Goal: Task Accomplishment & Management: Use online tool/utility

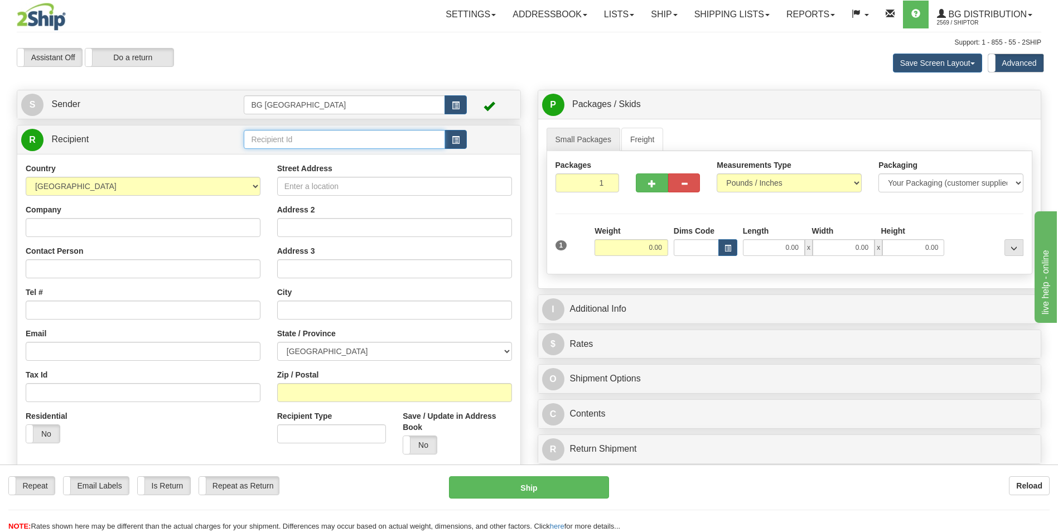
click at [295, 143] on input "text" at bounding box center [344, 139] width 201 height 19
click at [277, 156] on div "60748" at bounding box center [342, 157] width 190 height 12
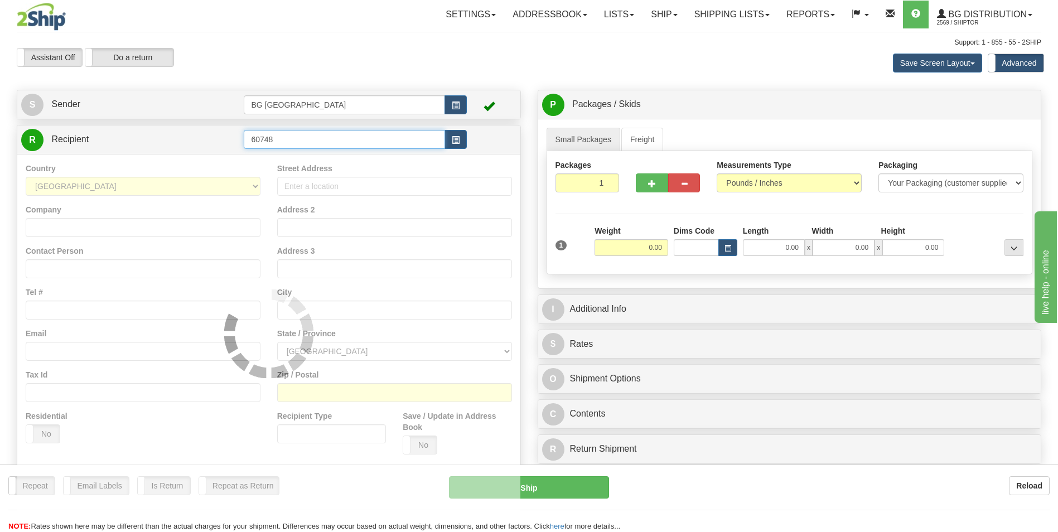
type input "60748"
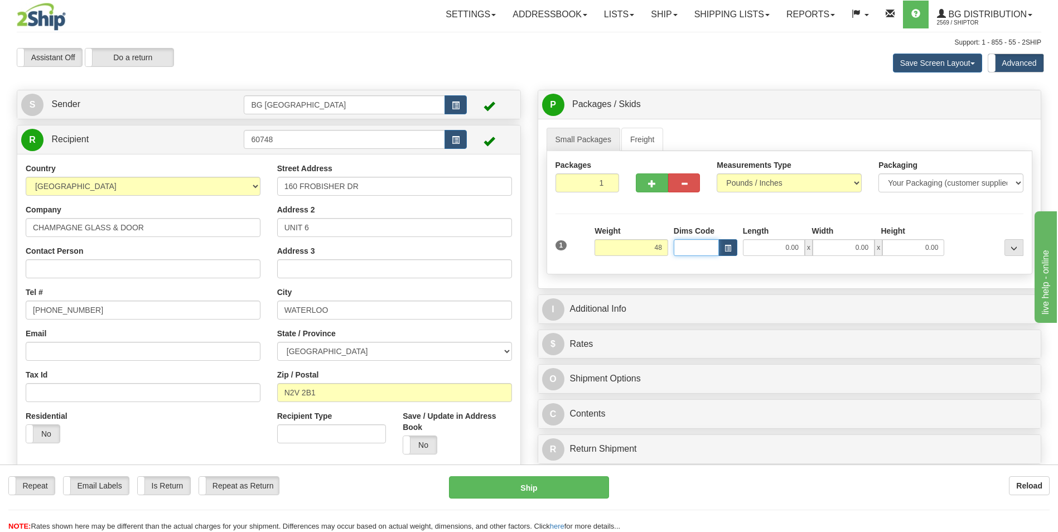
type input "48.00"
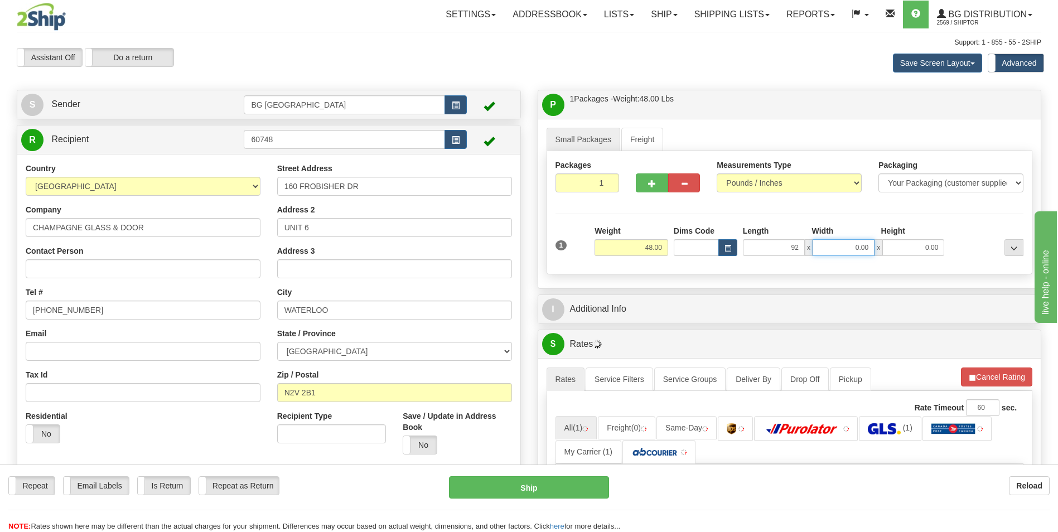
type input "92.00"
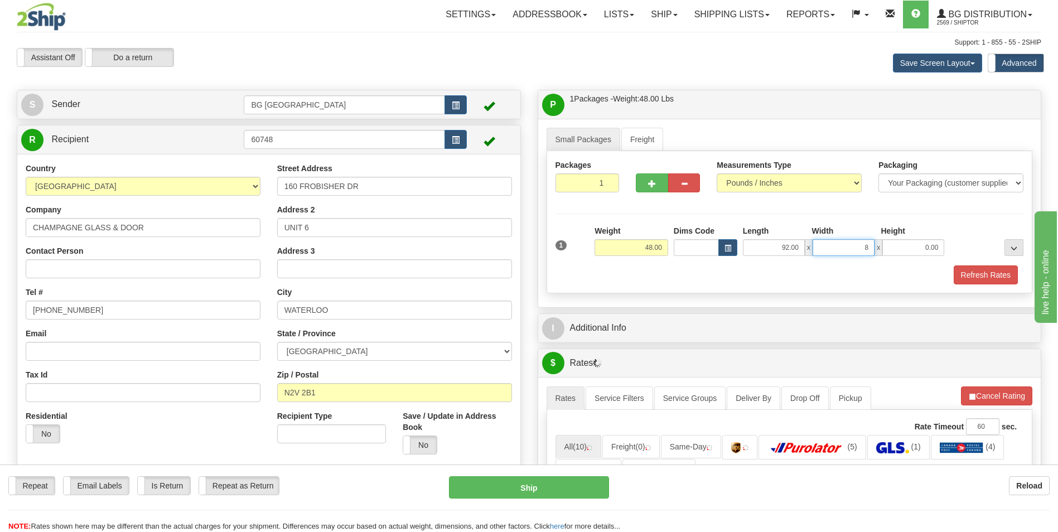
type input "8.00"
type input "5.00"
click at [643, 179] on button "button" at bounding box center [652, 182] width 32 height 19
type input "2"
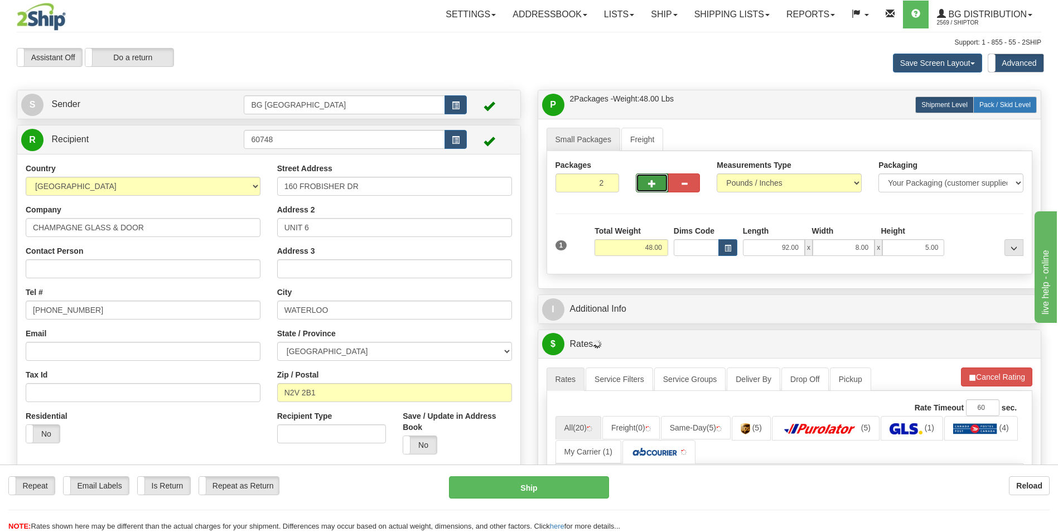
click at [992, 104] on span "Pack / Skid Level" at bounding box center [1004, 105] width 51 height 8
radio input "true"
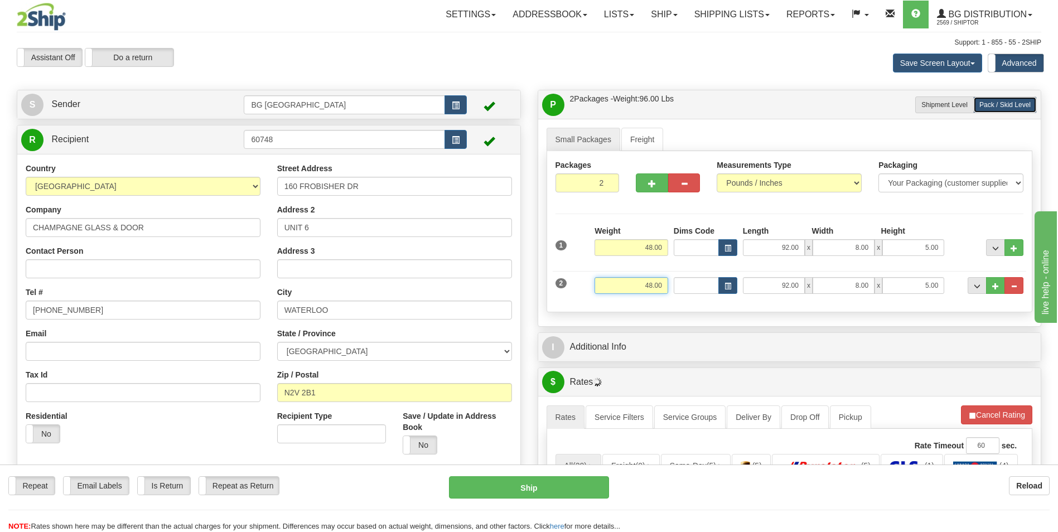
drag, startPoint x: 755, startPoint y: 224, endPoint x: 653, endPoint y: 278, distance: 115.3
click at [653, 278] on input "48.00" at bounding box center [632, 285] width 74 height 17
type input "46.00"
type input "16.00"
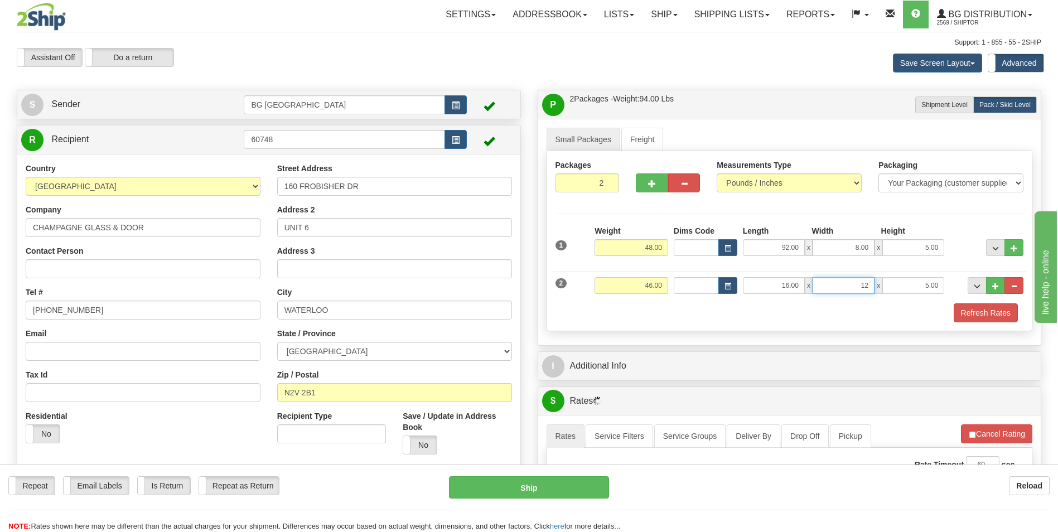
type input "12.00"
type input "9.00"
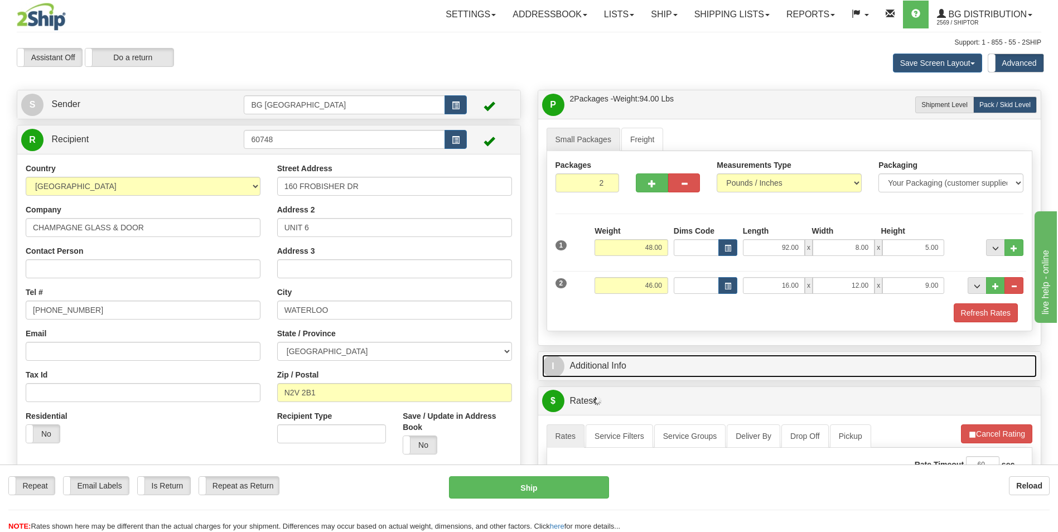
click at [629, 365] on link "I Additional Info" at bounding box center [789, 366] width 495 height 23
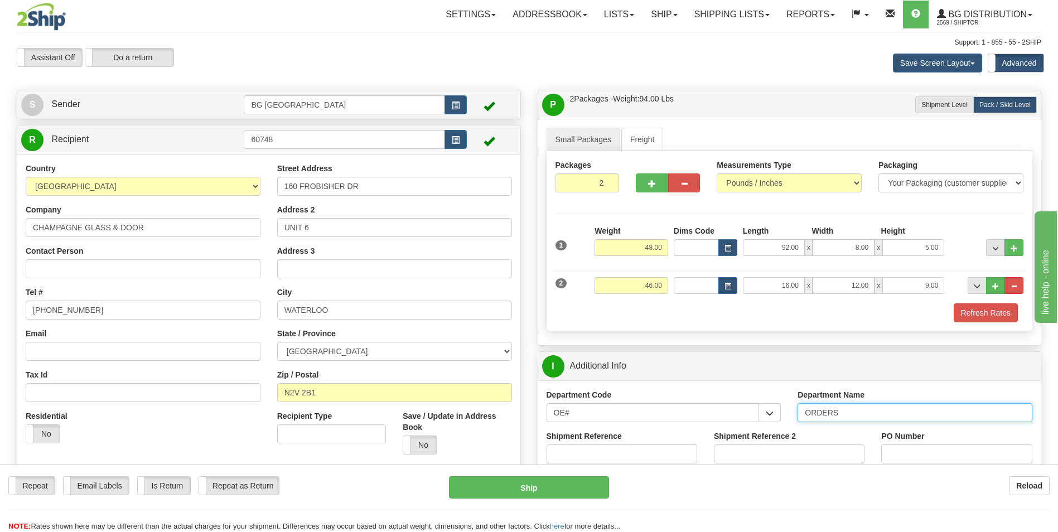
click at [861, 416] on input "ORDERS" at bounding box center [915, 412] width 235 height 19
type input "70185640-00"
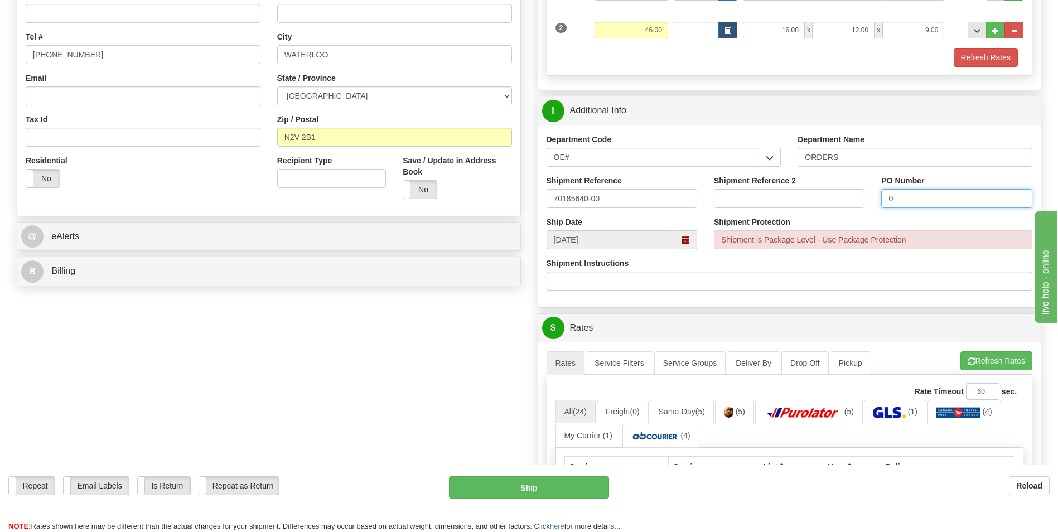
scroll to position [279, 0]
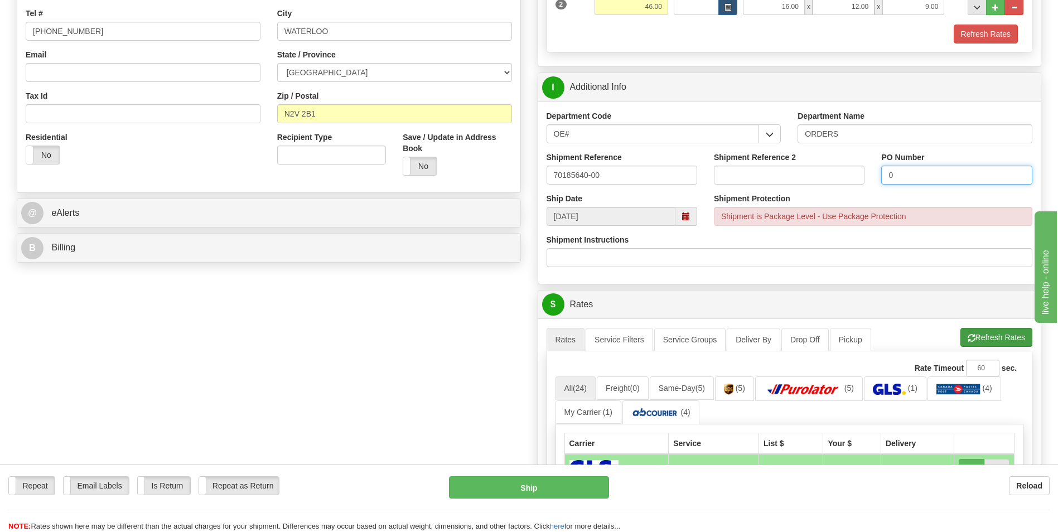
type input "0"
click at [987, 335] on button "Refresh Rates" at bounding box center [996, 337] width 72 height 19
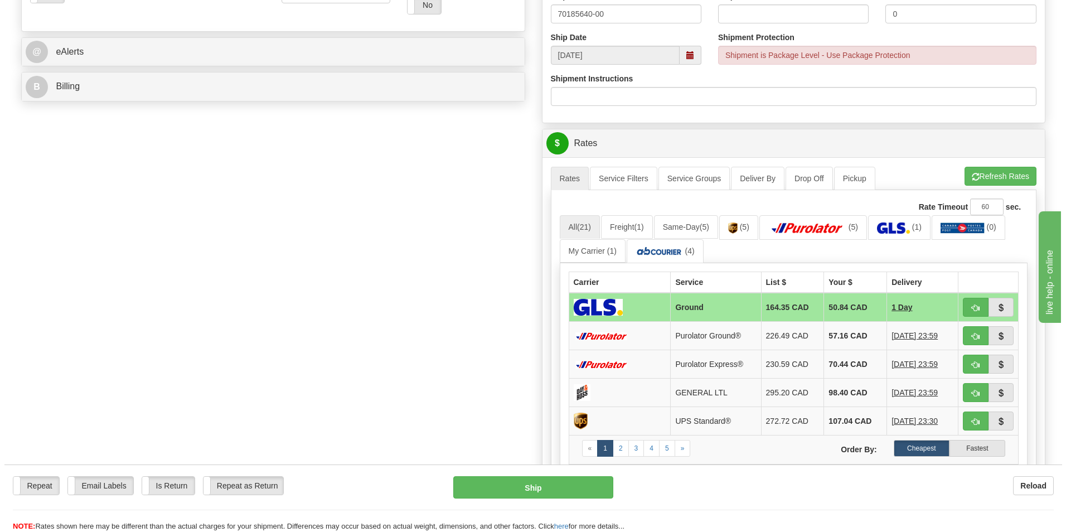
scroll to position [446, 0]
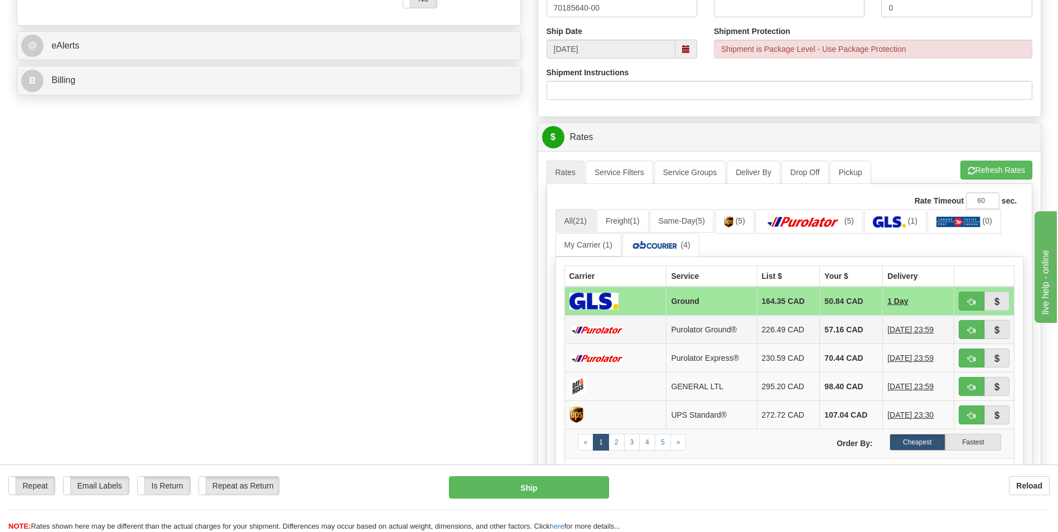
click at [831, 327] on td "57.16 CAD" at bounding box center [851, 330] width 63 height 28
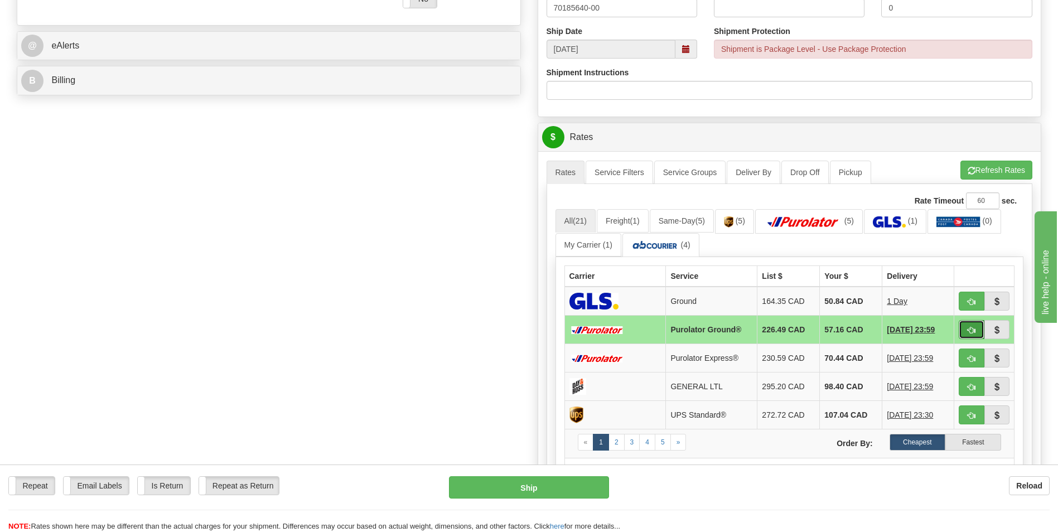
click at [977, 336] on button "button" at bounding box center [972, 329] width 26 height 19
type input "260"
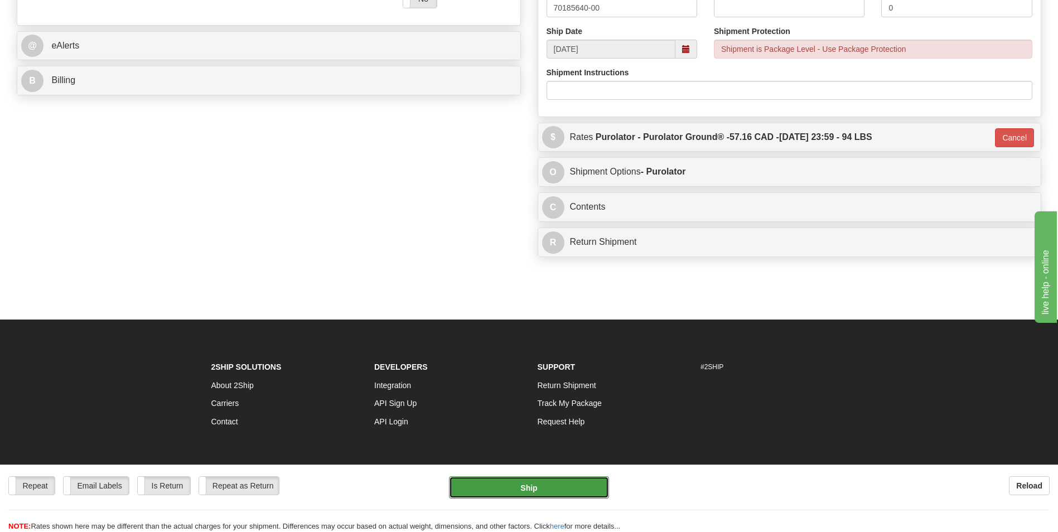
click at [550, 493] on button "Ship" at bounding box center [529, 487] width 160 height 22
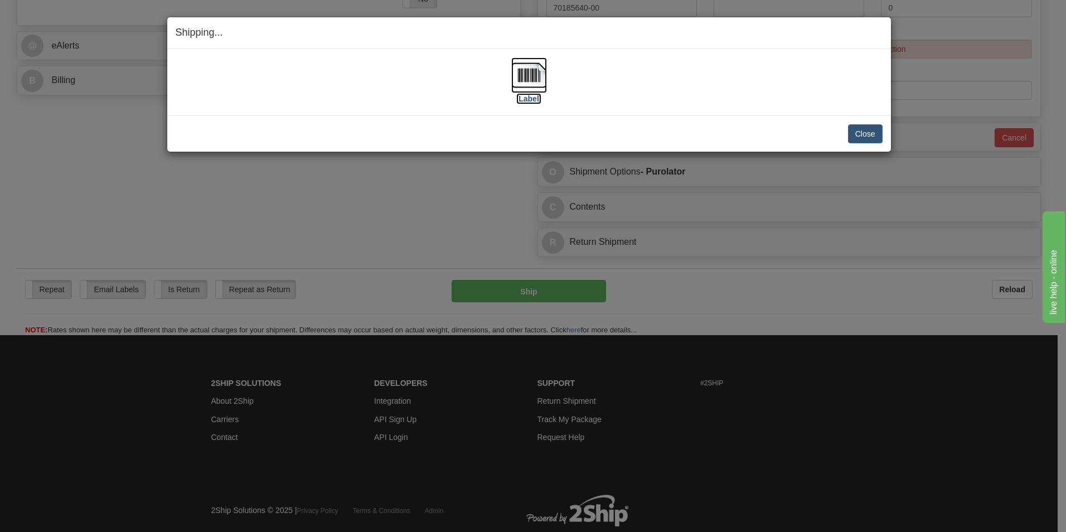
click at [522, 70] on img at bounding box center [529, 75] width 36 height 36
click at [853, 130] on button "Close" at bounding box center [865, 133] width 35 height 19
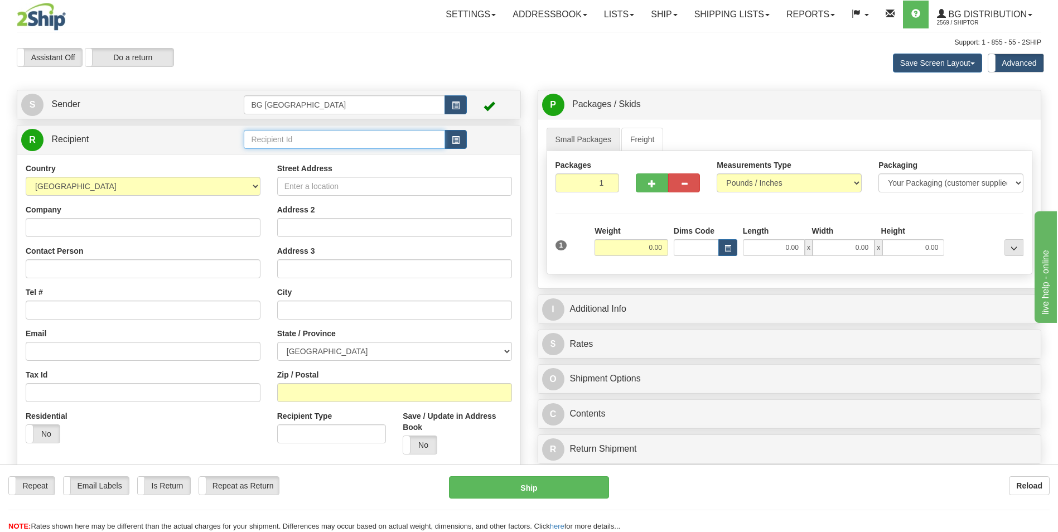
click at [306, 137] on input "text" at bounding box center [344, 139] width 201 height 19
click at [291, 152] on div "60792" at bounding box center [342, 156] width 189 height 11
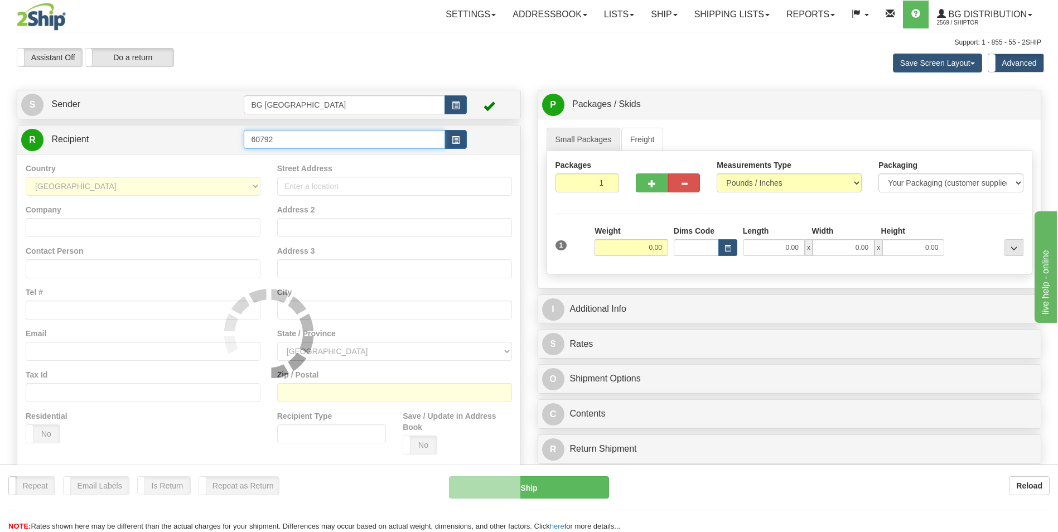
type input "60792"
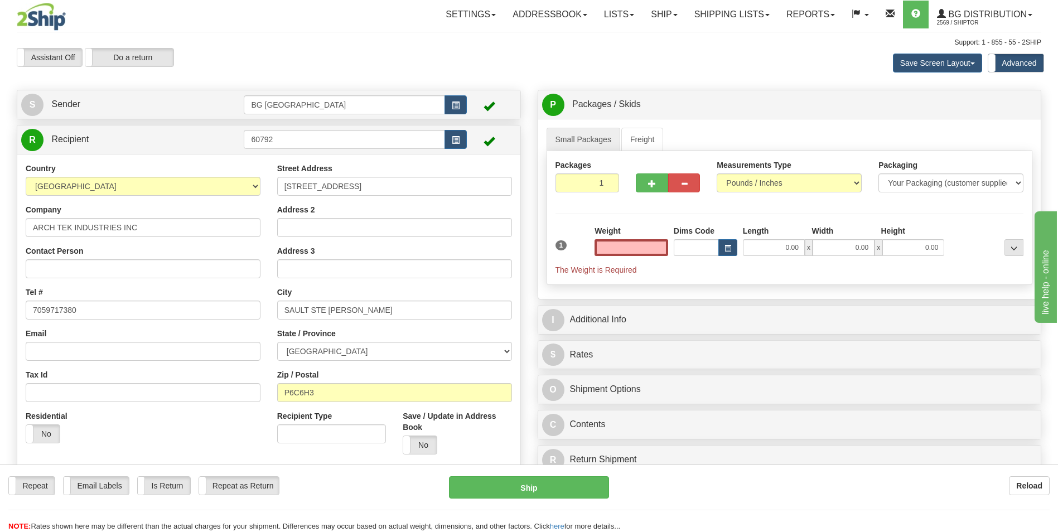
type input "0.00"
click at [635, 247] on input "0.00" at bounding box center [632, 247] width 74 height 17
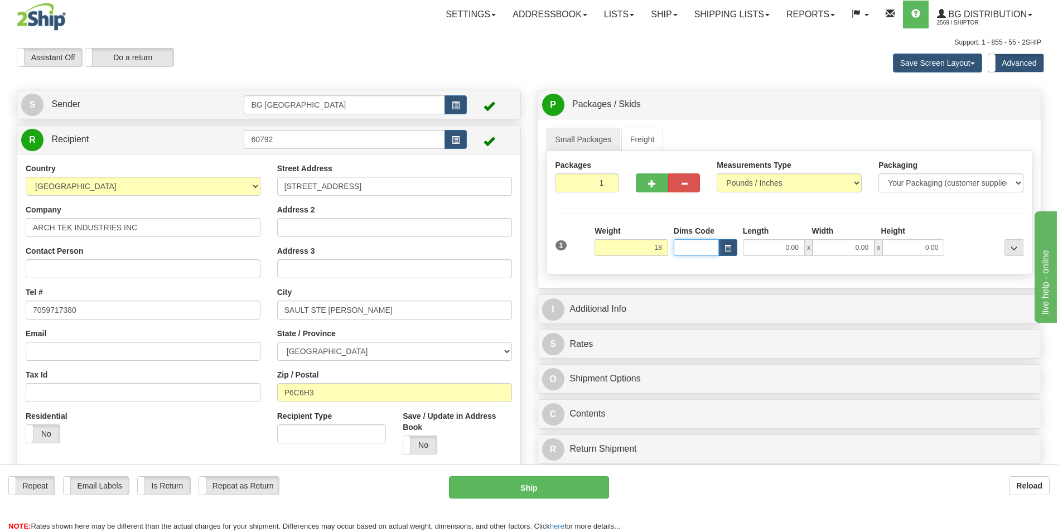
type input "18.00"
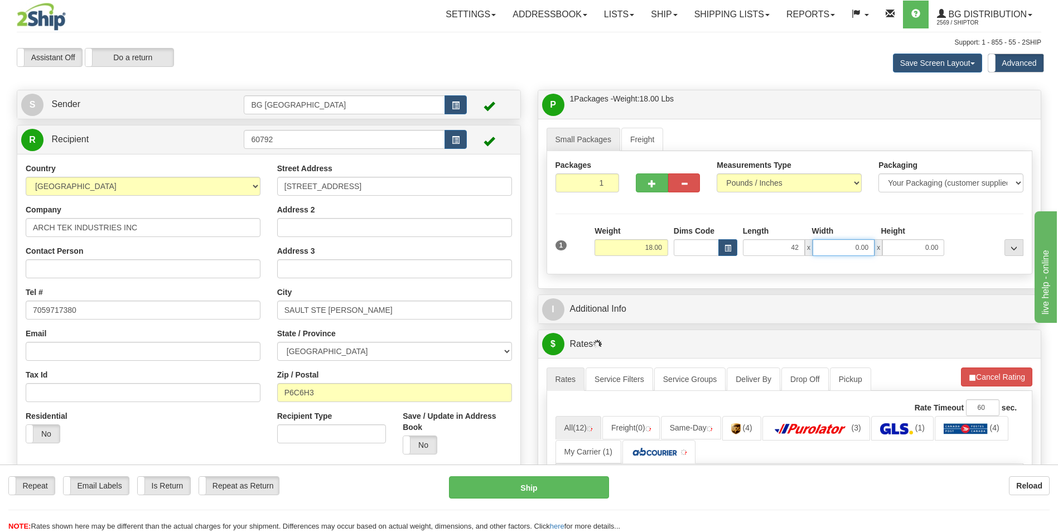
type input "42.00"
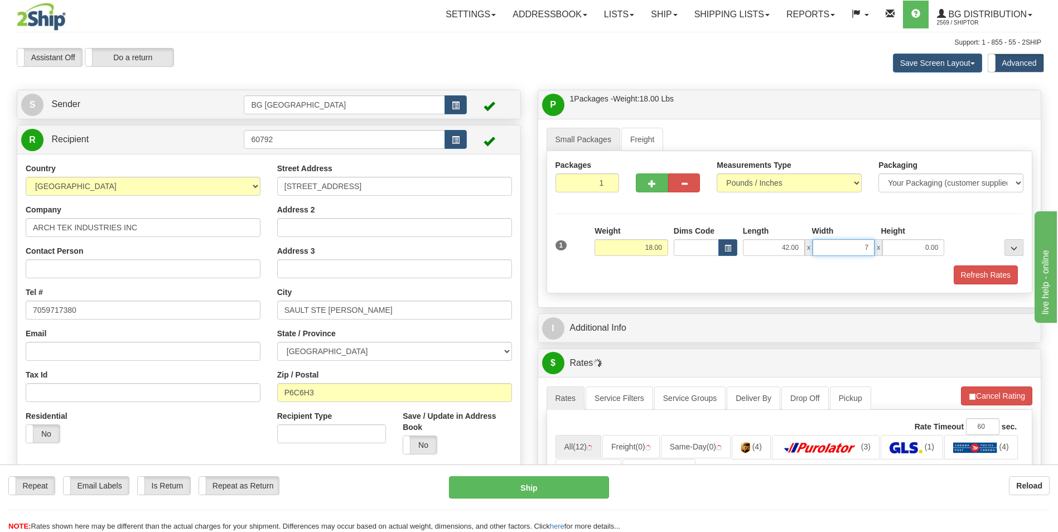
type input "7.00"
type input "5.00"
click at [656, 190] on button "button" at bounding box center [652, 182] width 32 height 19
type input "2"
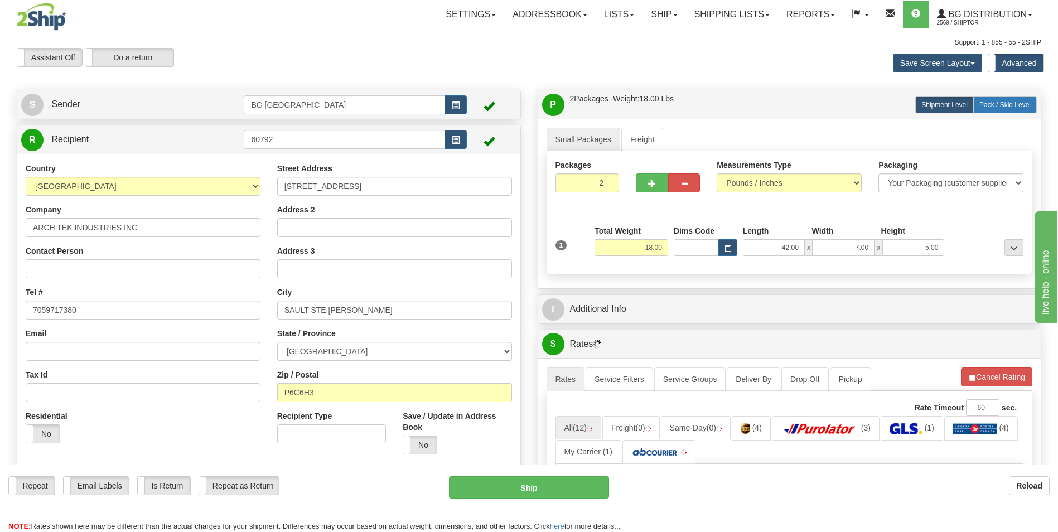
click at [1015, 102] on span "Pack / Skid Level" at bounding box center [1004, 105] width 51 height 8
radio input "true"
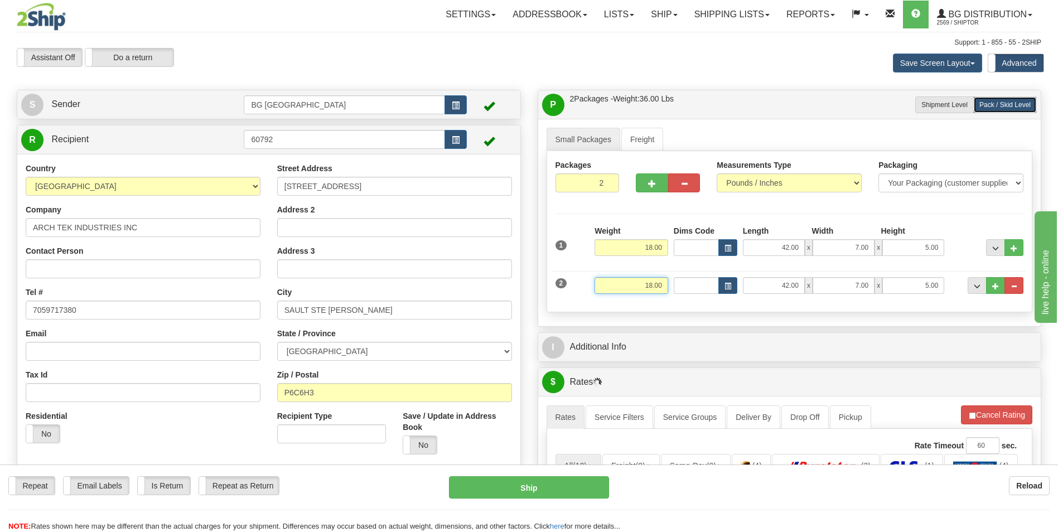
click at [634, 282] on input "18.00" at bounding box center [632, 285] width 74 height 17
type input "35.00"
type input "28.00"
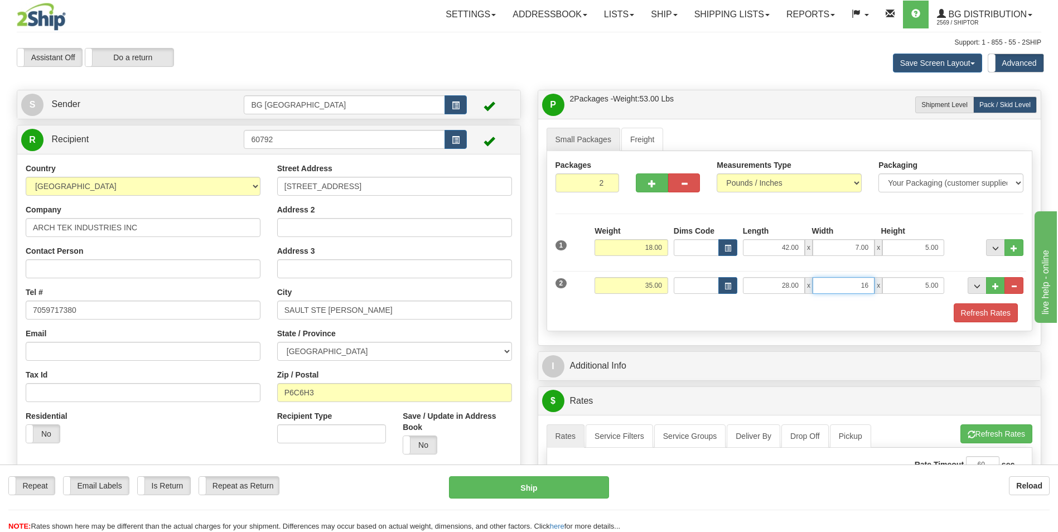
type input "16.00"
type input "5.00"
click at [612, 354] on div "I Additional Info" at bounding box center [789, 366] width 503 height 28
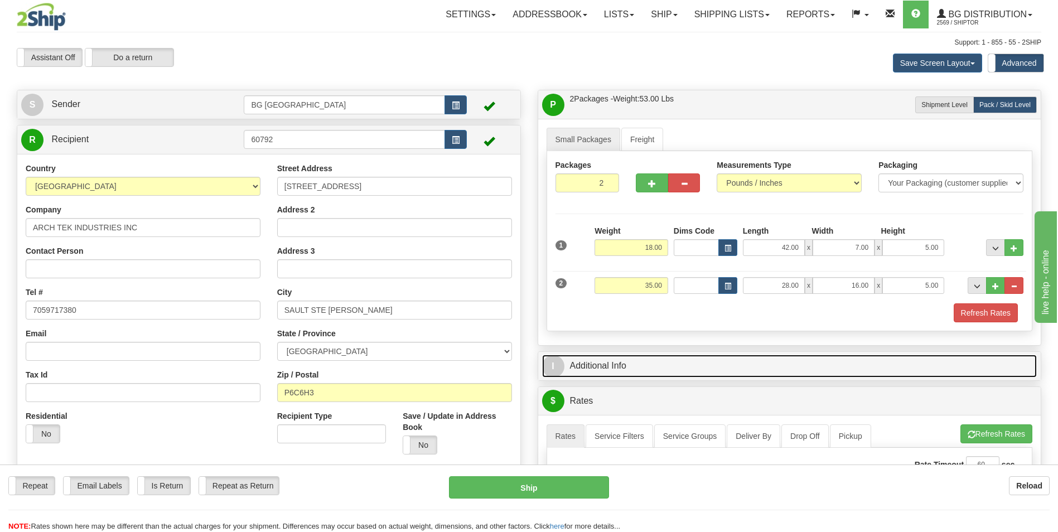
click at [608, 369] on link "I Additional Info" at bounding box center [789, 366] width 495 height 23
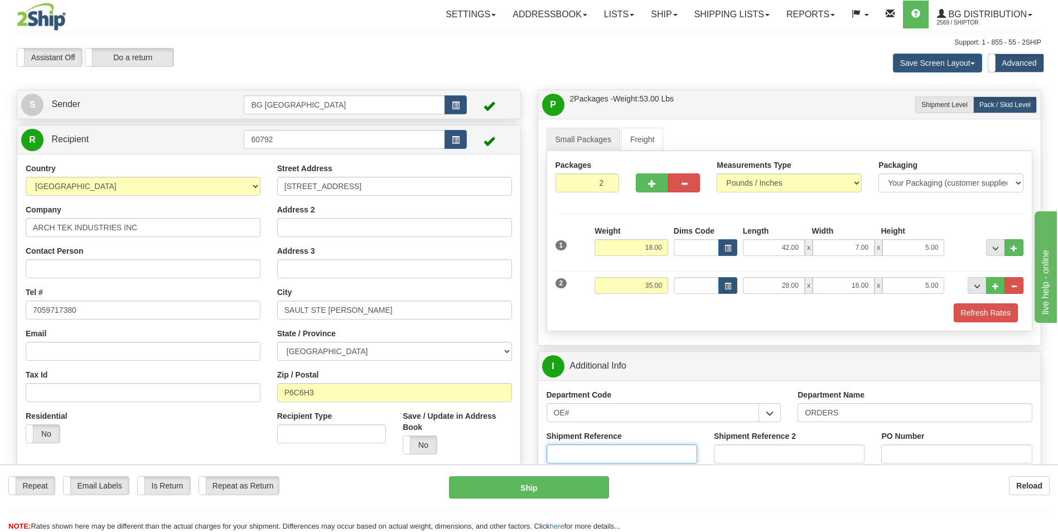
click at [605, 455] on input "Shipment Reference" at bounding box center [622, 454] width 151 height 19
type input "70185656-00"
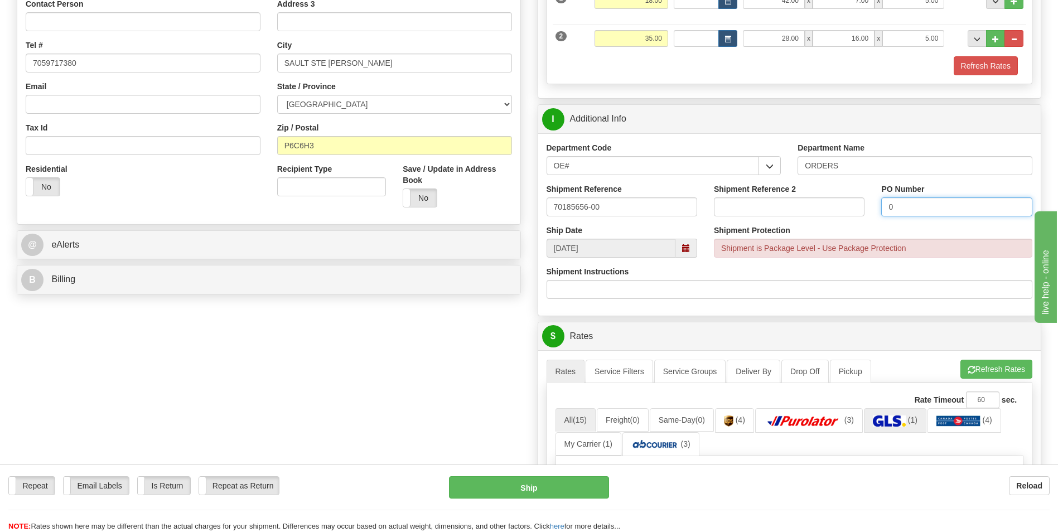
scroll to position [279, 0]
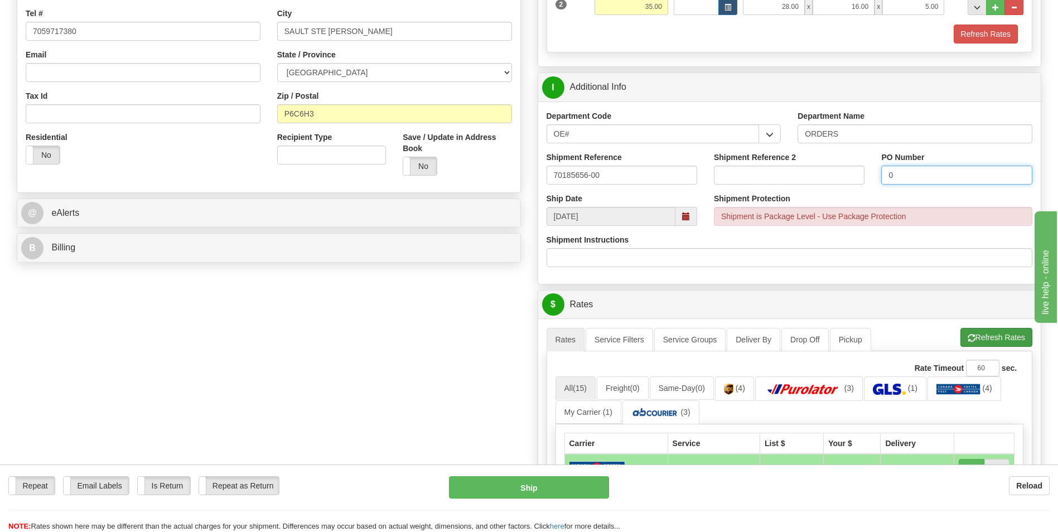
type input "0"
click at [970, 332] on button "Refresh Rates" at bounding box center [996, 337] width 72 height 19
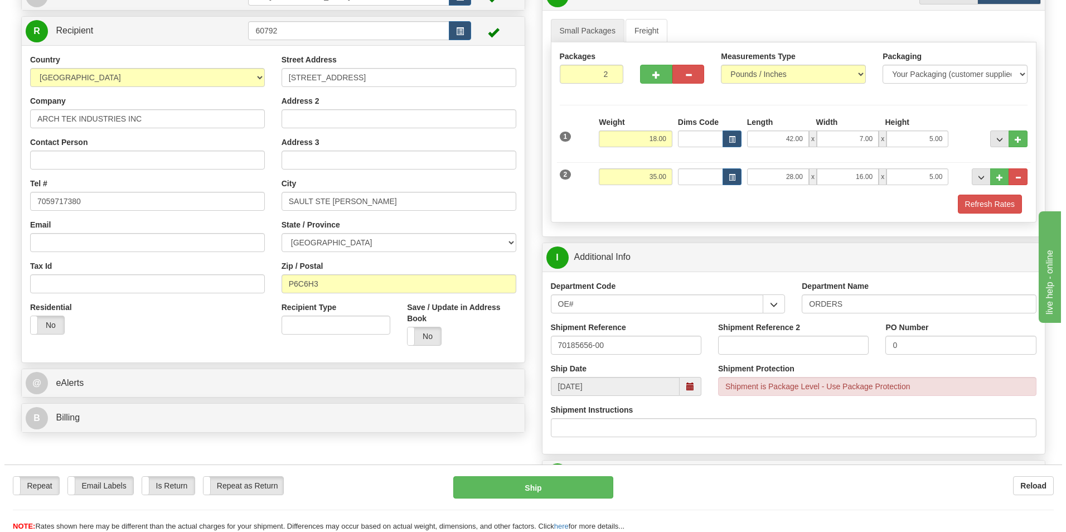
scroll to position [390, 0]
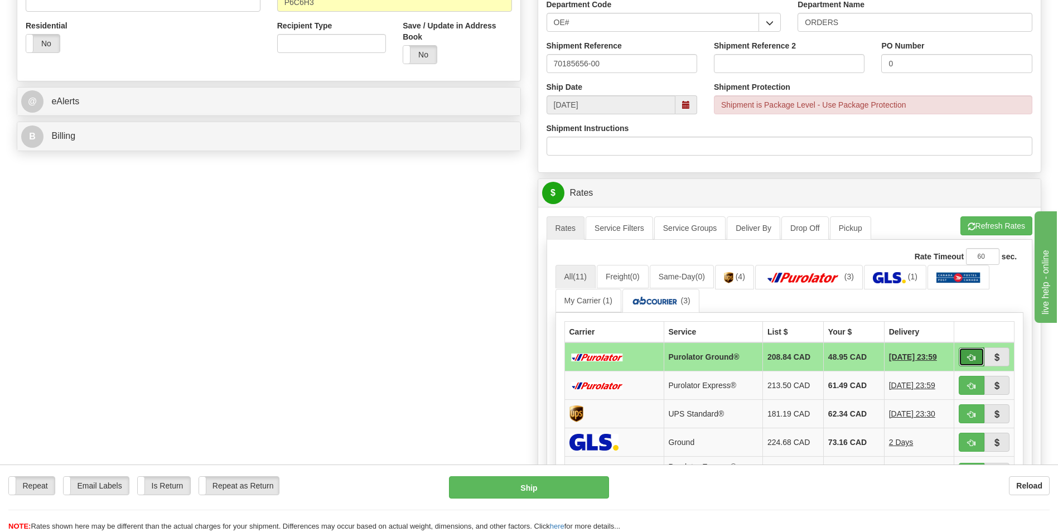
click at [959, 356] on button "button" at bounding box center [972, 356] width 26 height 19
type input "260"
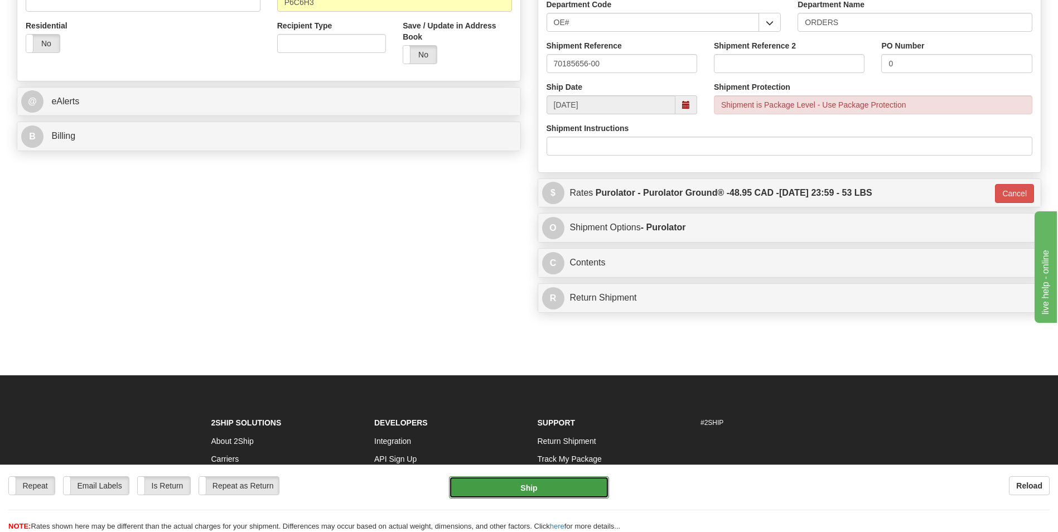
click at [561, 481] on button "Ship" at bounding box center [529, 487] width 160 height 22
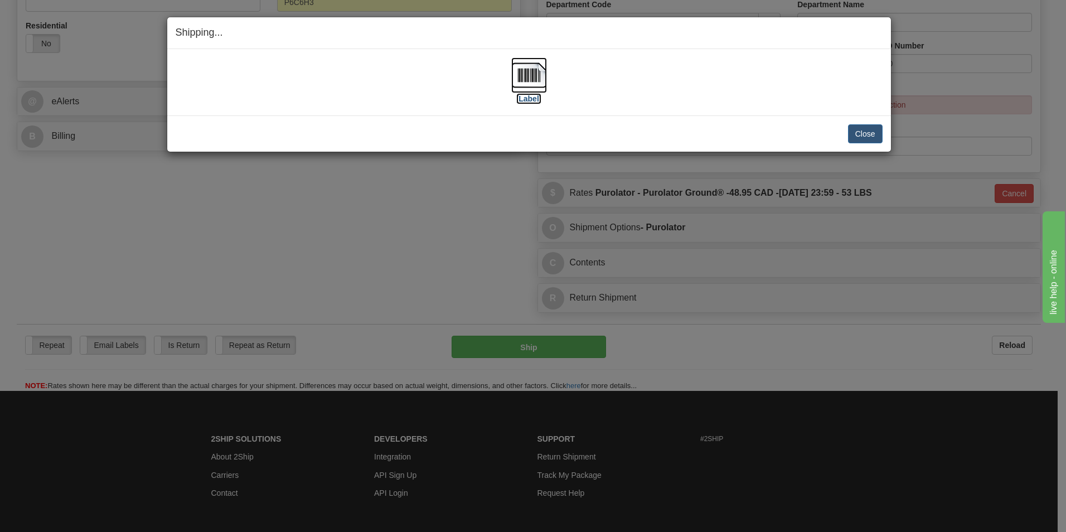
click at [529, 79] on img at bounding box center [529, 75] width 36 height 36
click at [857, 128] on button "Close" at bounding box center [865, 133] width 35 height 19
